Goal: Information Seeking & Learning: Learn about a topic

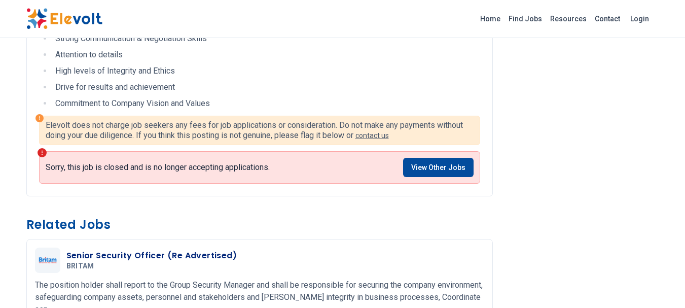
scroll to position [446, 0]
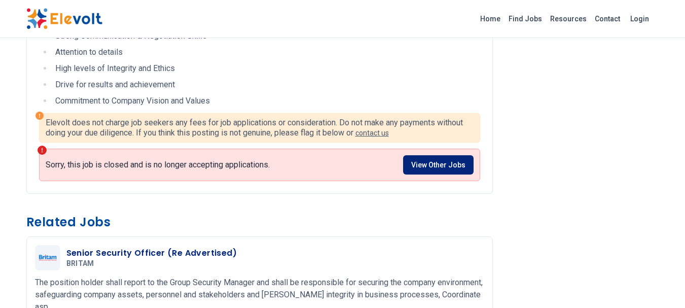
click at [435, 159] on link "View Other Jobs" at bounding box center [438, 164] width 71 height 19
click at [452, 162] on link "View Other Jobs" at bounding box center [438, 164] width 71 height 19
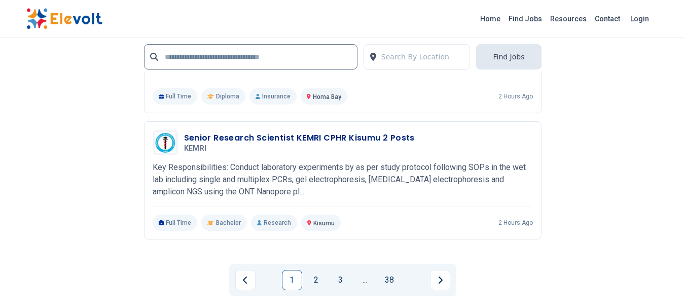
scroll to position [2232, 0]
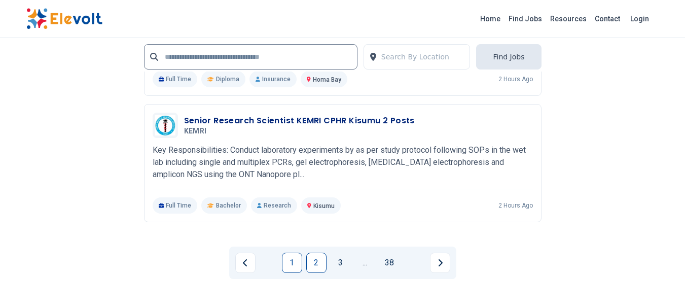
click at [319, 261] on link "2" at bounding box center [316, 263] width 20 height 20
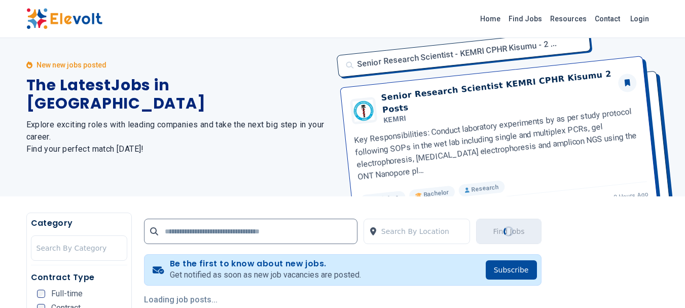
scroll to position [20, 0]
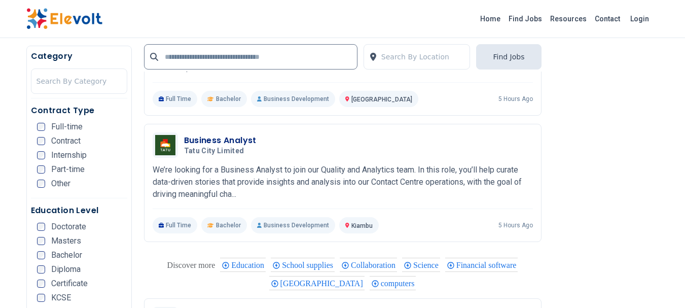
scroll to position [1316, 0]
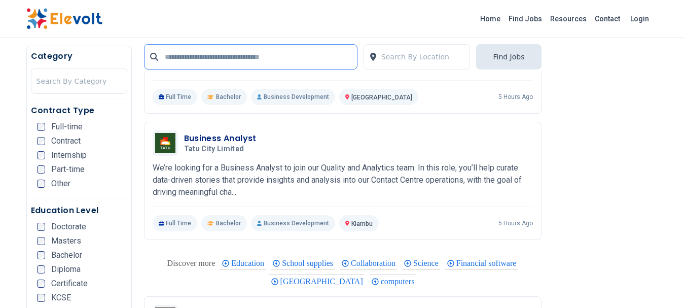
click at [220, 61] on input "text" at bounding box center [251, 56] width 214 height 25
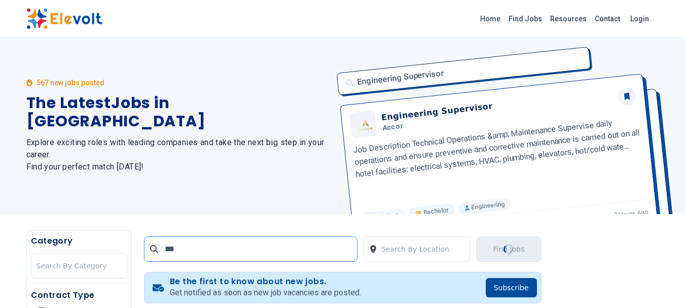
scroll to position [0, 0]
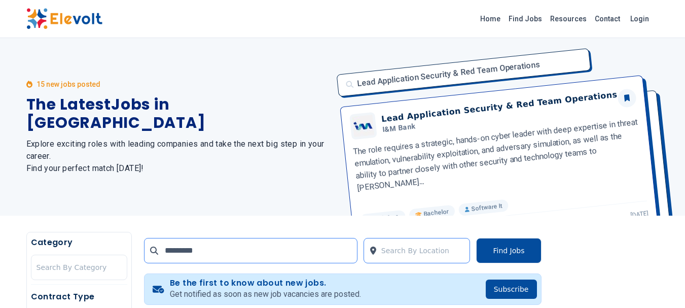
type input "********"
click at [403, 246] on div at bounding box center [424, 250] width 84 height 20
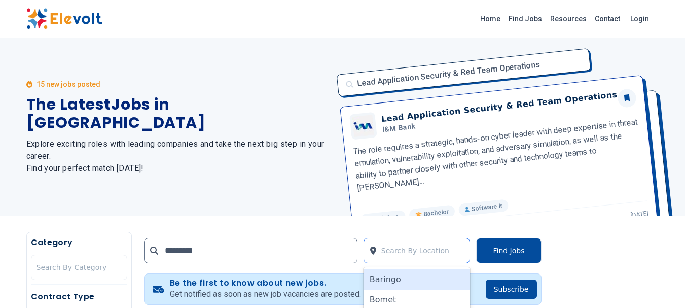
scroll to position [116, 0]
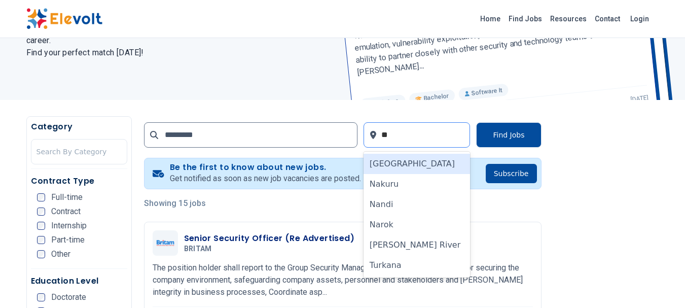
type input "***"
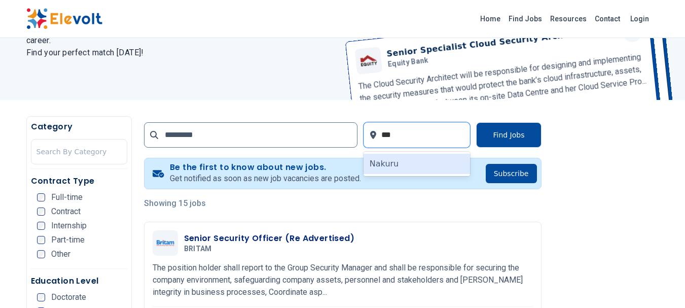
click at [404, 155] on div "Nakuru" at bounding box center [417, 164] width 107 height 20
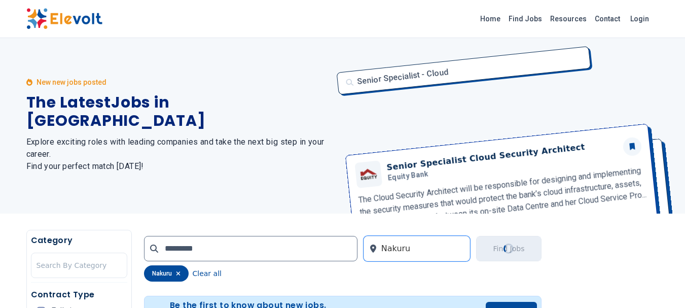
scroll to position [0, 0]
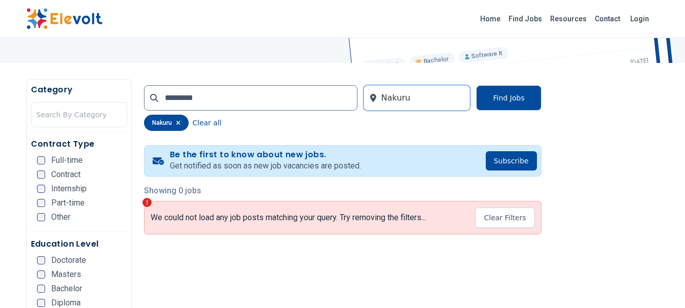
scroll to position [162, 0]
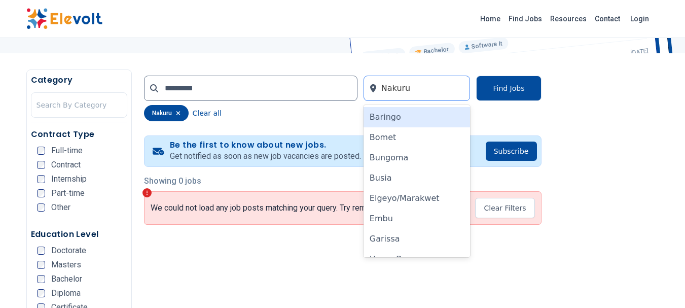
click at [416, 86] on div at bounding box center [424, 88] width 84 height 20
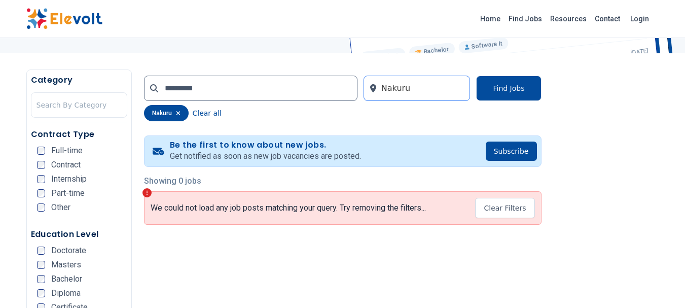
click at [416, 86] on div at bounding box center [424, 88] width 84 height 20
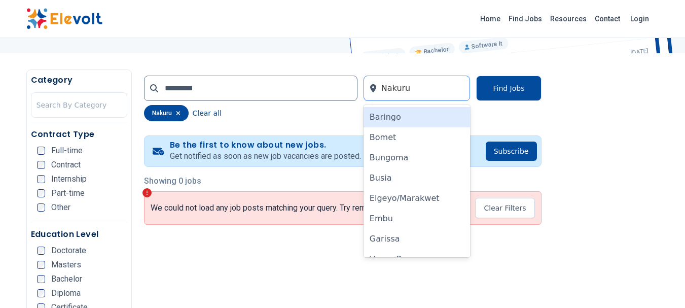
click at [416, 86] on div at bounding box center [424, 88] width 84 height 20
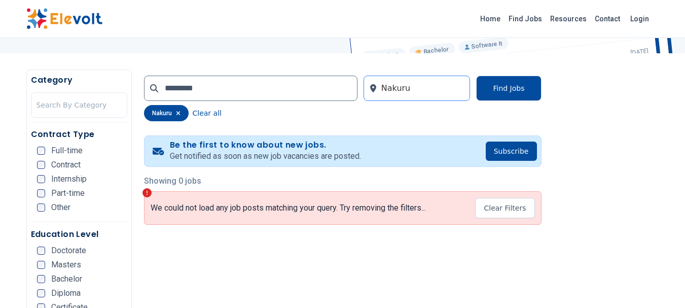
click at [416, 86] on div at bounding box center [424, 88] width 84 height 20
type input "*****"
click at [498, 90] on button "Find Jobs" at bounding box center [508, 88] width 65 height 25
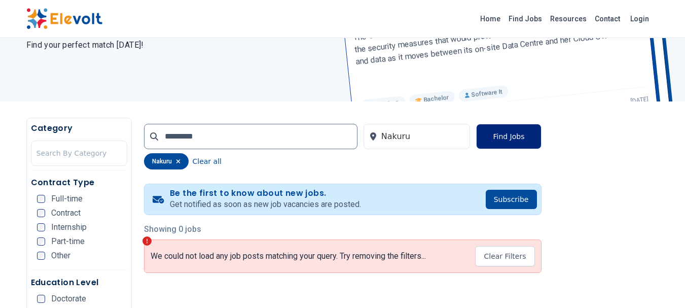
scroll to position [142, 0]
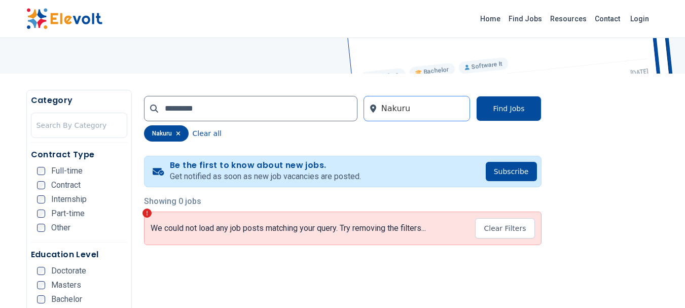
click at [434, 105] on div at bounding box center [424, 108] width 84 height 20
click at [418, 112] on div at bounding box center [424, 108] width 84 height 20
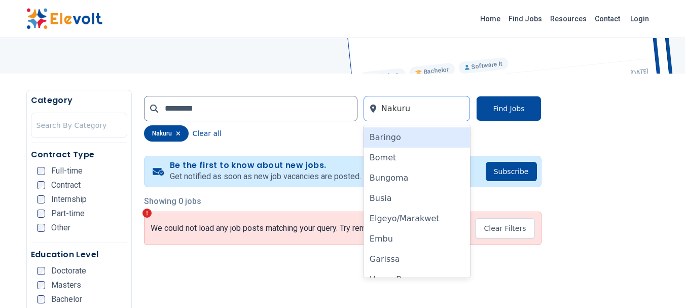
click at [412, 108] on div at bounding box center [424, 108] width 84 height 20
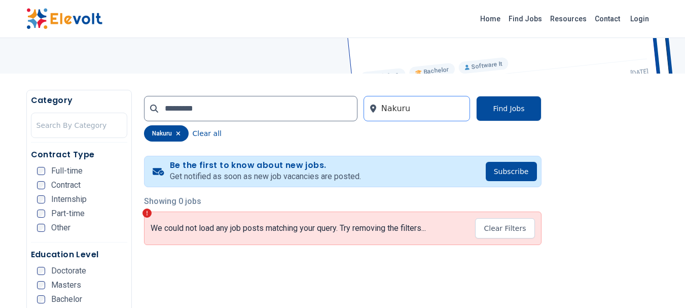
click at [408, 105] on div at bounding box center [424, 108] width 84 height 20
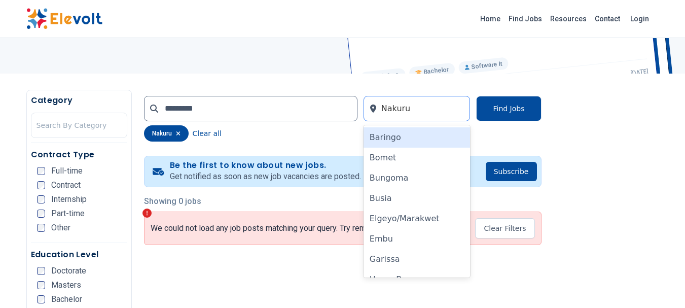
click at [408, 103] on div at bounding box center [424, 108] width 84 height 20
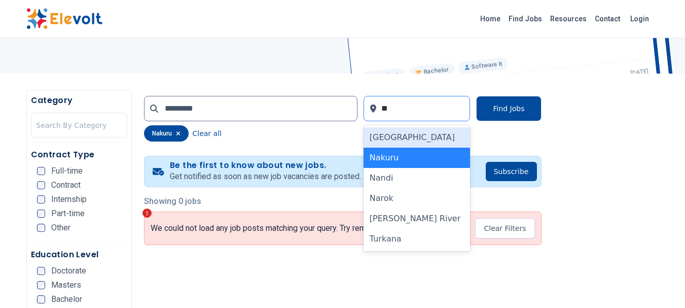
type input "***"
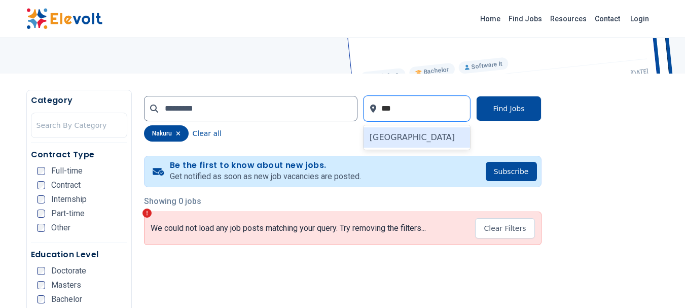
click at [405, 135] on div "[GEOGRAPHIC_DATA]" at bounding box center [417, 137] width 107 height 20
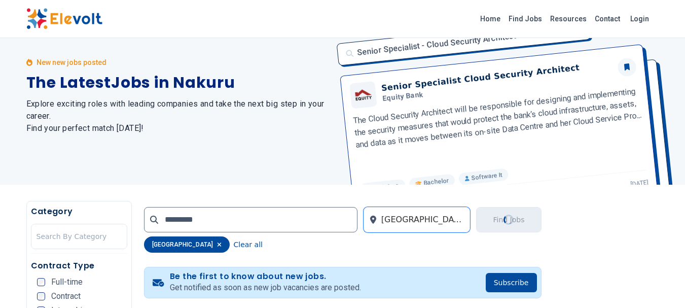
scroll to position [0, 0]
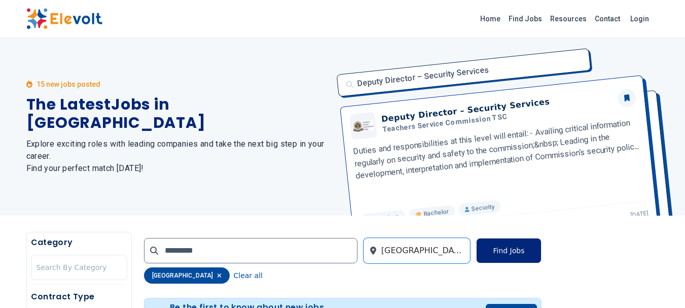
click at [511, 251] on button "Find Jobs" at bounding box center [508, 250] width 65 height 25
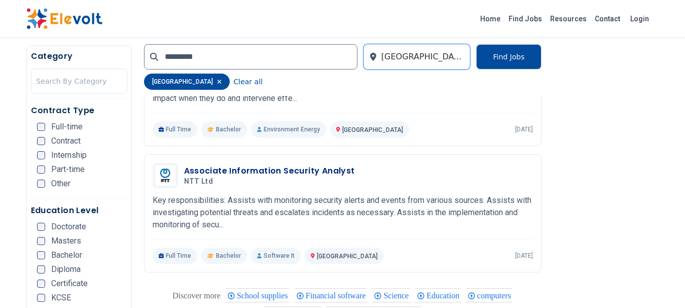
scroll to position [1318, 0]
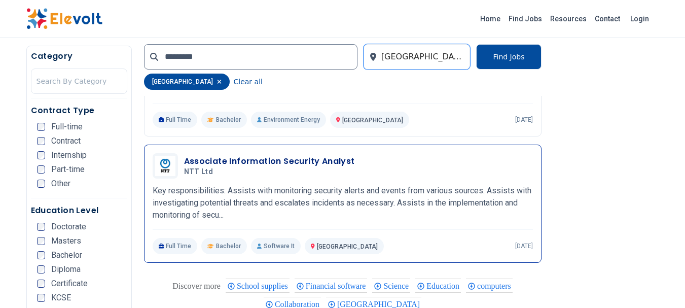
click at [393, 212] on p "Key responsibilities: Assists with monitoring security alerts and events from v…" at bounding box center [343, 203] width 380 height 37
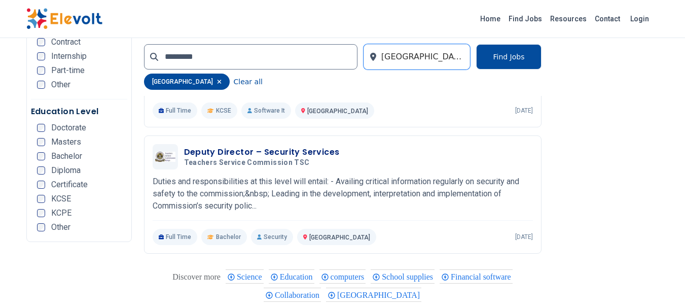
scroll to position [1880, 0]
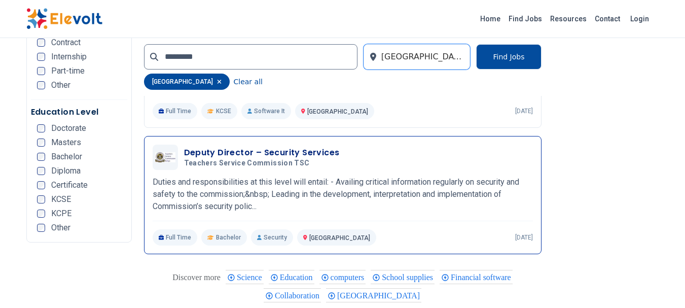
click at [459, 198] on p "Duties and responsibilities at this level will entail: - Availing critical info…" at bounding box center [343, 194] width 380 height 37
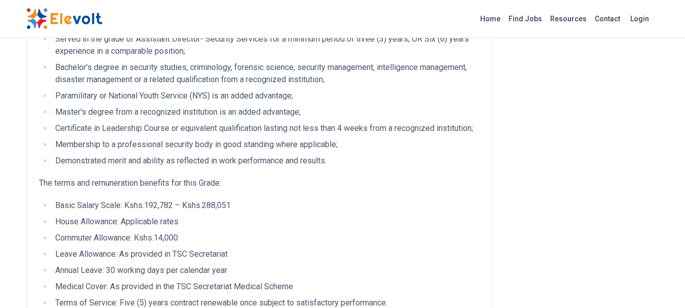
scroll to position [550, 0]
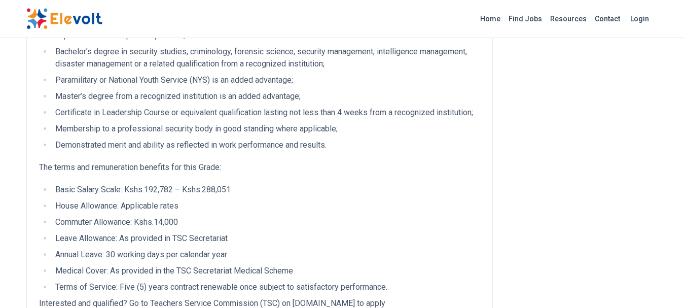
click at [354, 196] on li "Basic Salary Scale: Kshs.192,782 – Kshs.288,051" at bounding box center [266, 190] width 428 height 12
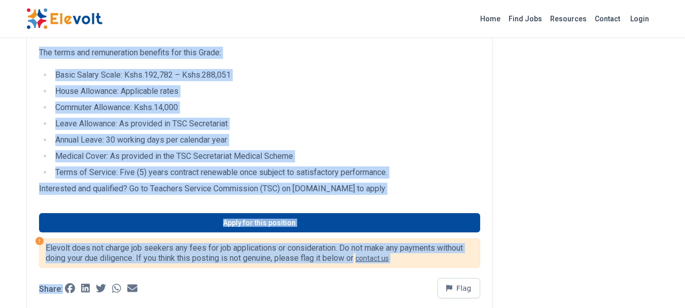
scroll to position [760, 0]
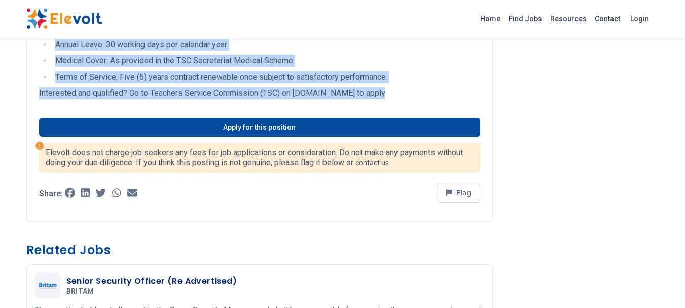
drag, startPoint x: 41, startPoint y: 52, endPoint x: 383, endPoint y: 100, distance: 345.8
copy div "Deputy Director – Security Services All Jobs nairobi KE Full-time Bachelor 28 d…"
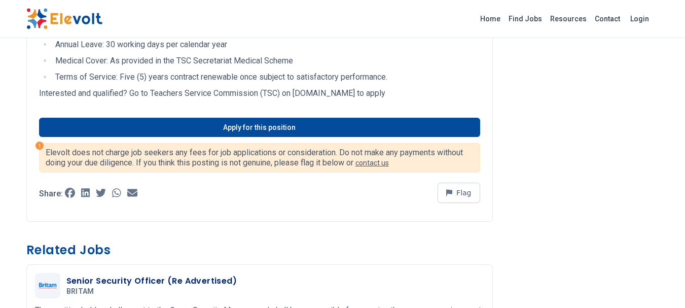
click at [319, 194] on div "Share: Flag" at bounding box center [259, 194] width 441 height 30
